Goal: Find specific page/section: Find specific page/section

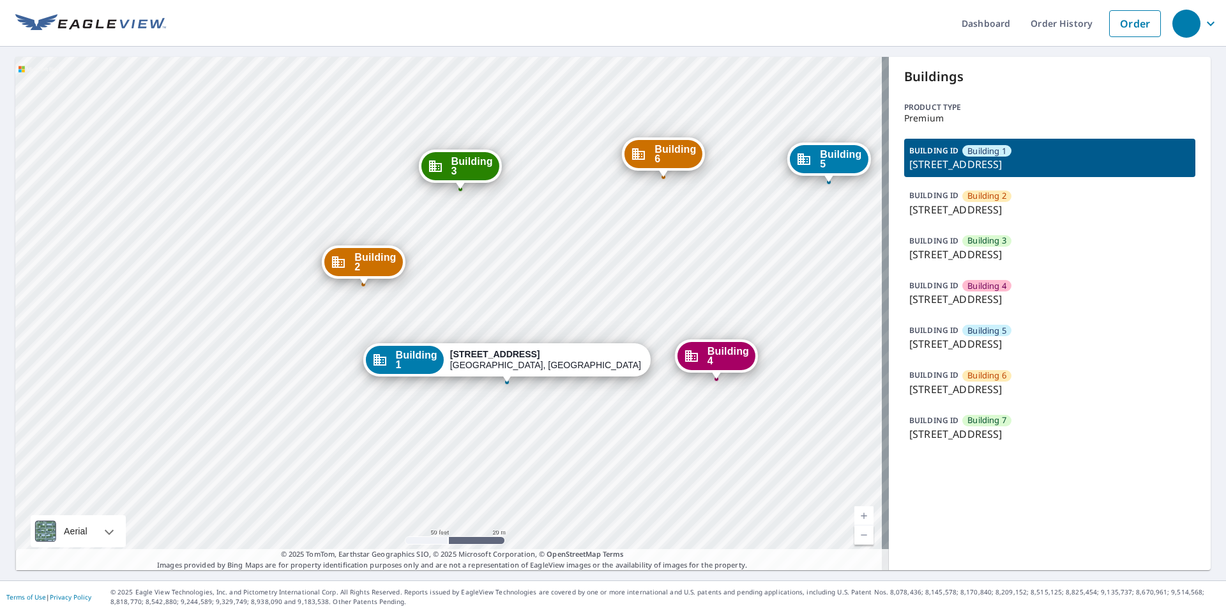
drag, startPoint x: 551, startPoint y: 280, endPoint x: 547, endPoint y: 287, distance: 8.0
click at [547, 287] on div "Building 2 41 Devonshire Square Mechanicsburg, PA 17050 Building 3 41 Devonshir…" at bounding box center [452, 313] width 874 height 513
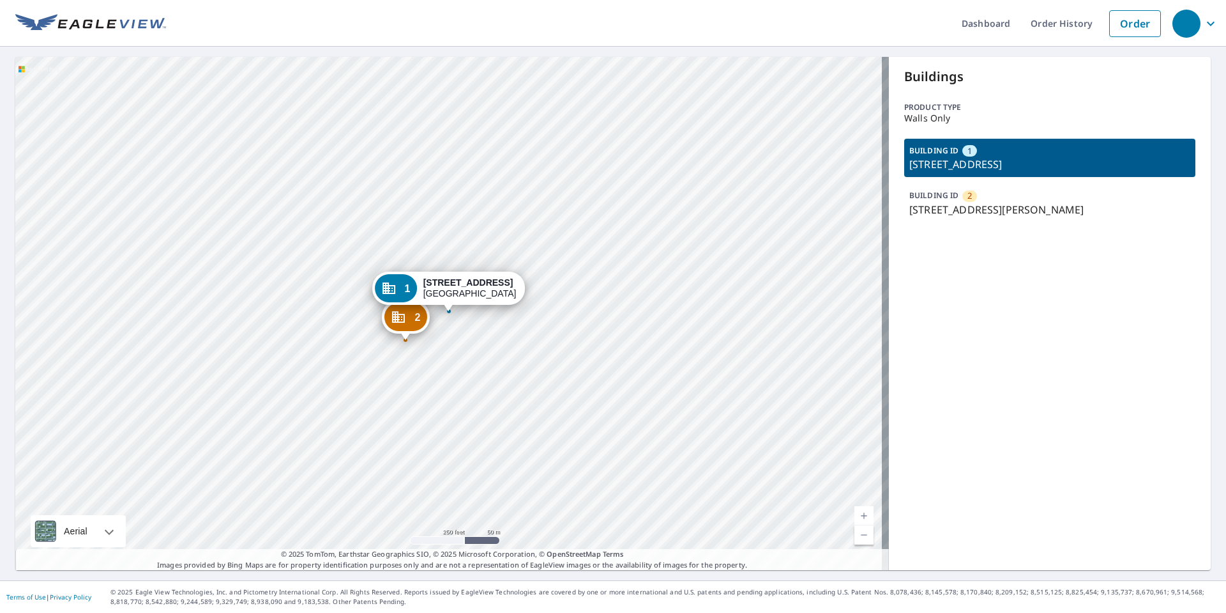
drag, startPoint x: 404, startPoint y: 356, endPoint x: 431, endPoint y: 406, distance: 56.3
click at [434, 416] on div "2 2100 Carlson Dr Willow Grove, PA 19090 1 3625 Welsh Rd Willow Grove, PA 19090" at bounding box center [452, 313] width 874 height 513
drag, startPoint x: 425, startPoint y: 369, endPoint x: 344, endPoint y: 386, distance: 83.6
click at [342, 387] on div "2 2100 Carlson Dr Willow Grove, PA 19090 1 3625 Welsh Rd Willow Grove, PA 19090" at bounding box center [452, 313] width 874 height 513
click at [390, 319] on div "2" at bounding box center [406, 317] width 42 height 28
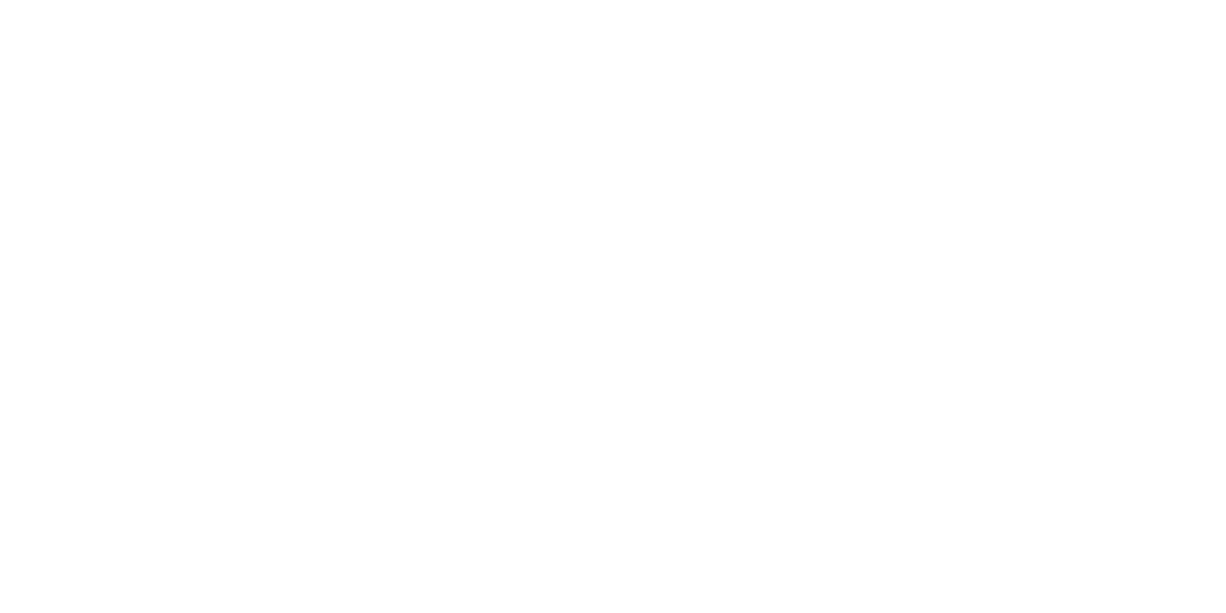
click at [390, 0] on html at bounding box center [613, 0] width 1226 height 0
